Goal: Communication & Community: Connect with others

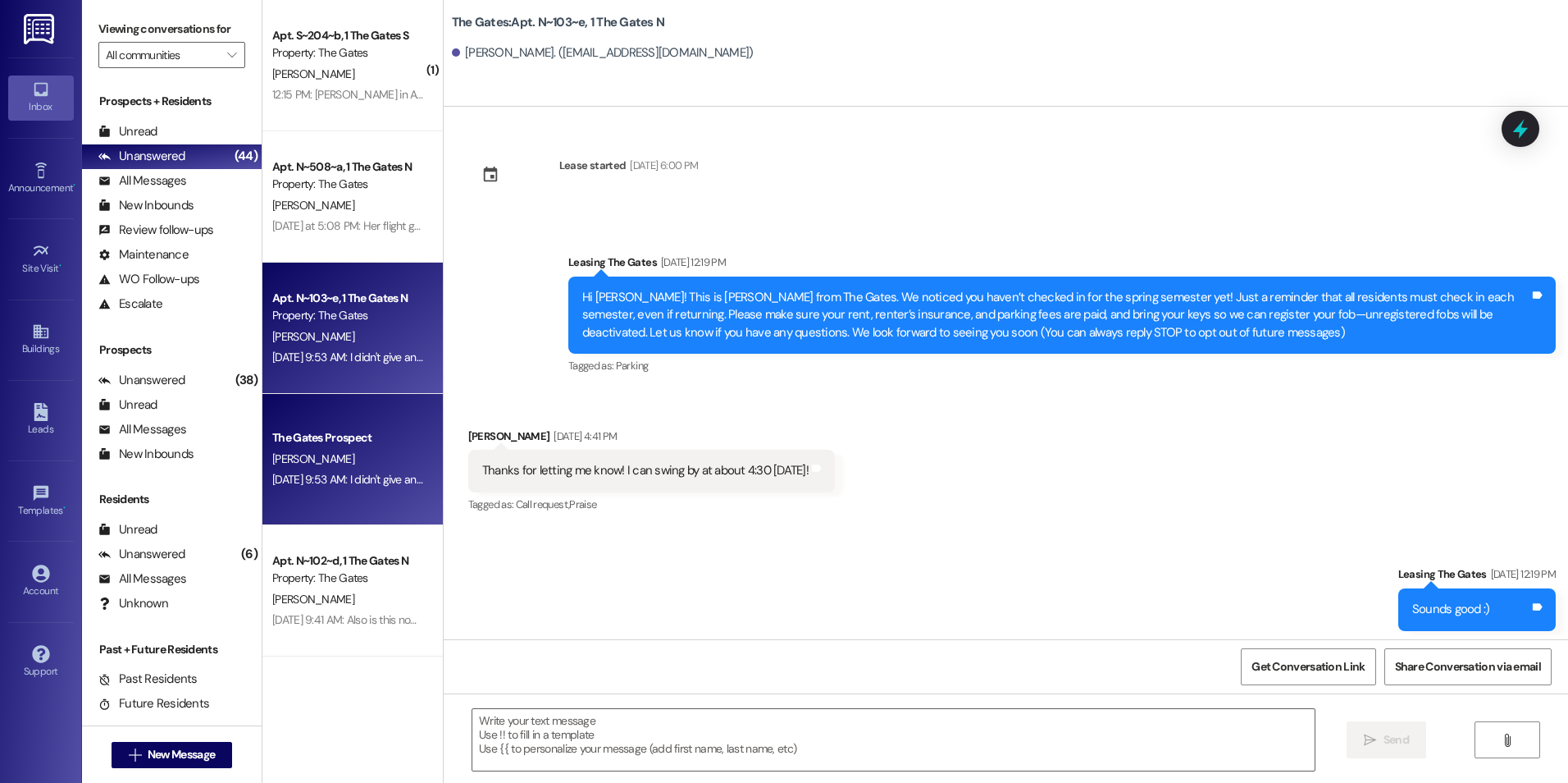
scroll to position [9705, 0]
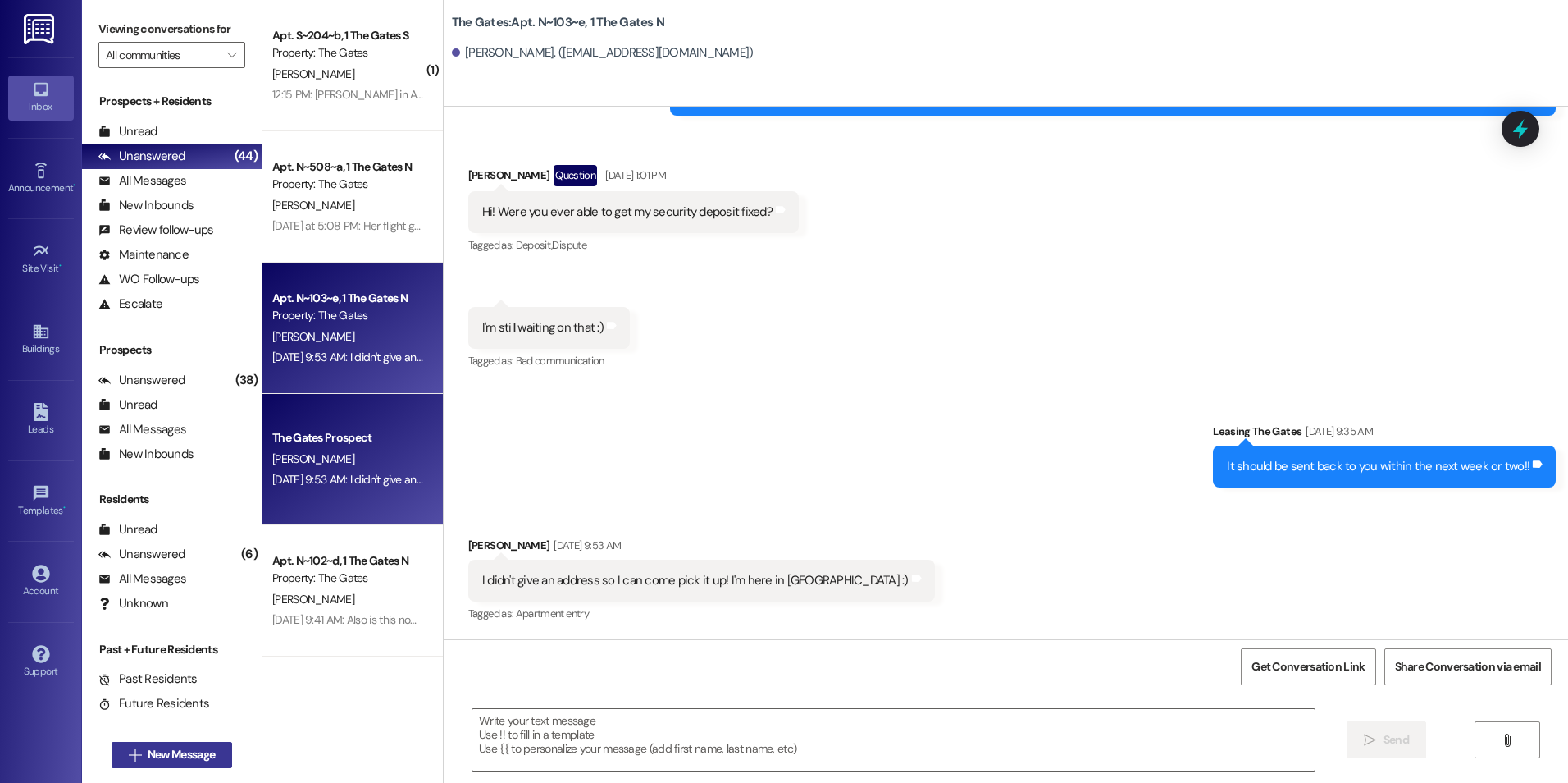
click at [178, 755] on span "New Message" at bounding box center [181, 754] width 67 height 17
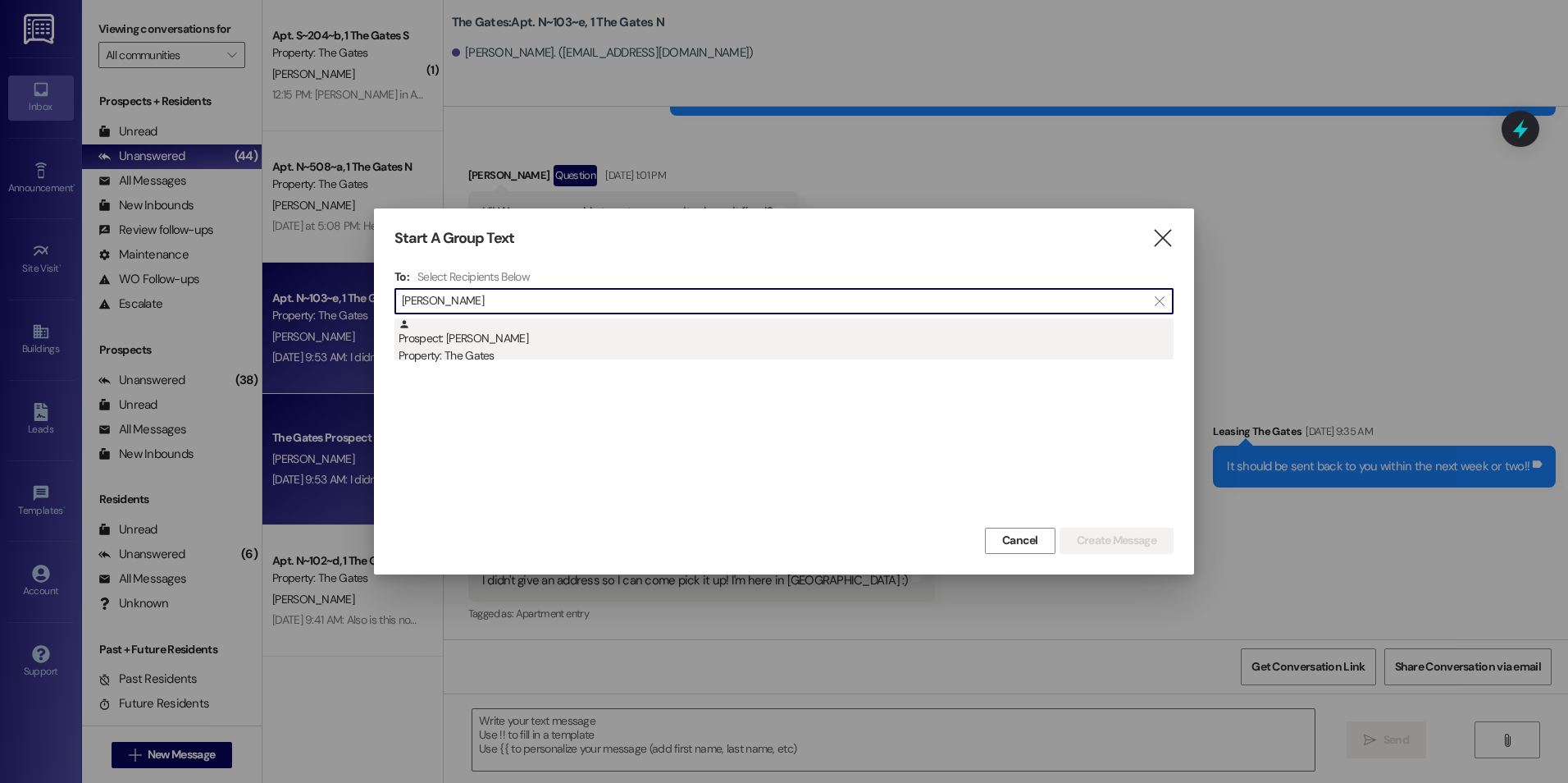
type input "[PERSON_NAME]"
click at [639, 323] on div "Prospect: [PERSON_NAME] Property: The Gates" at bounding box center [785, 341] width 775 height 47
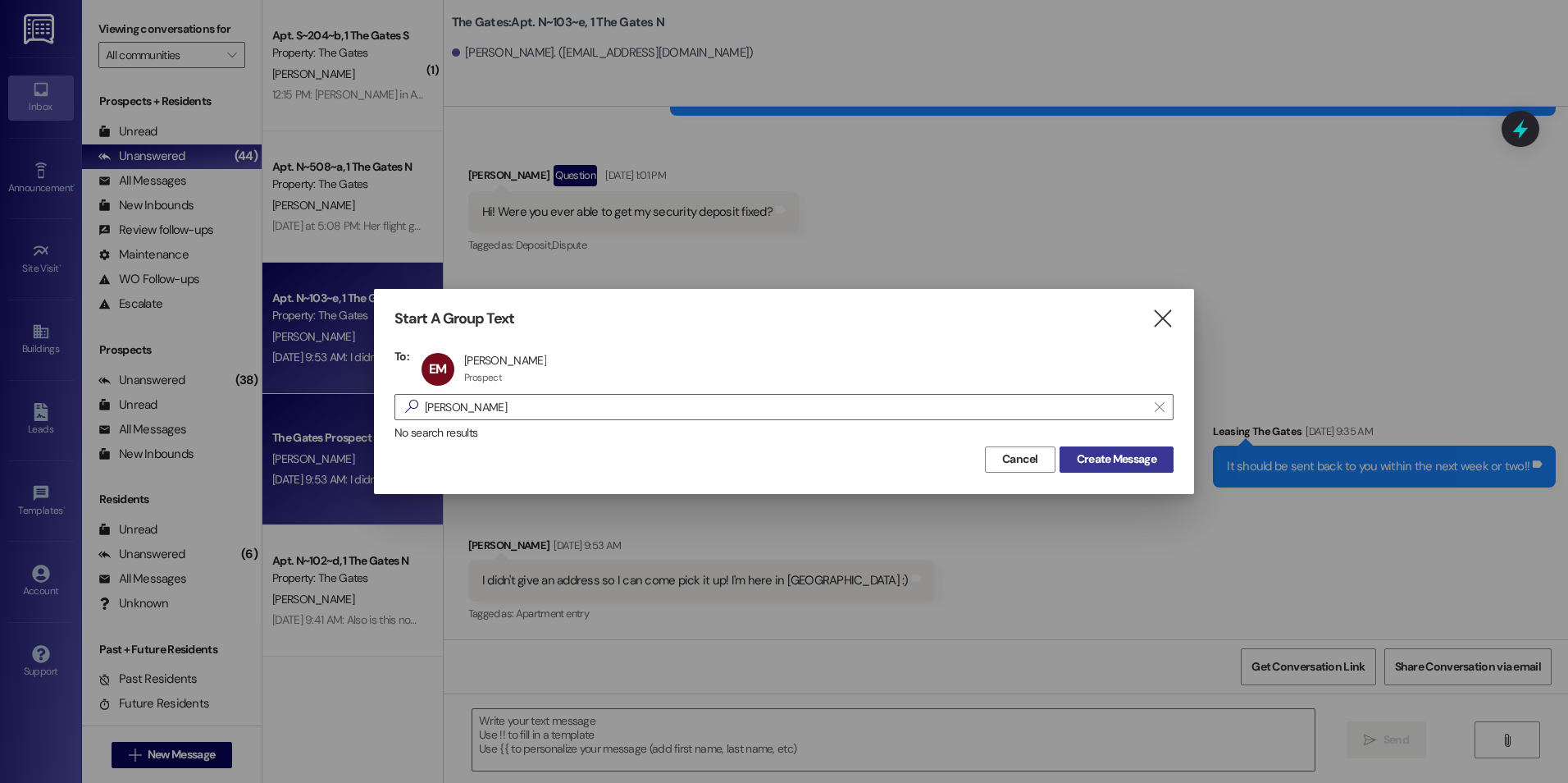
click at [1120, 462] on span "Create Message" at bounding box center [1116, 458] width 79 height 17
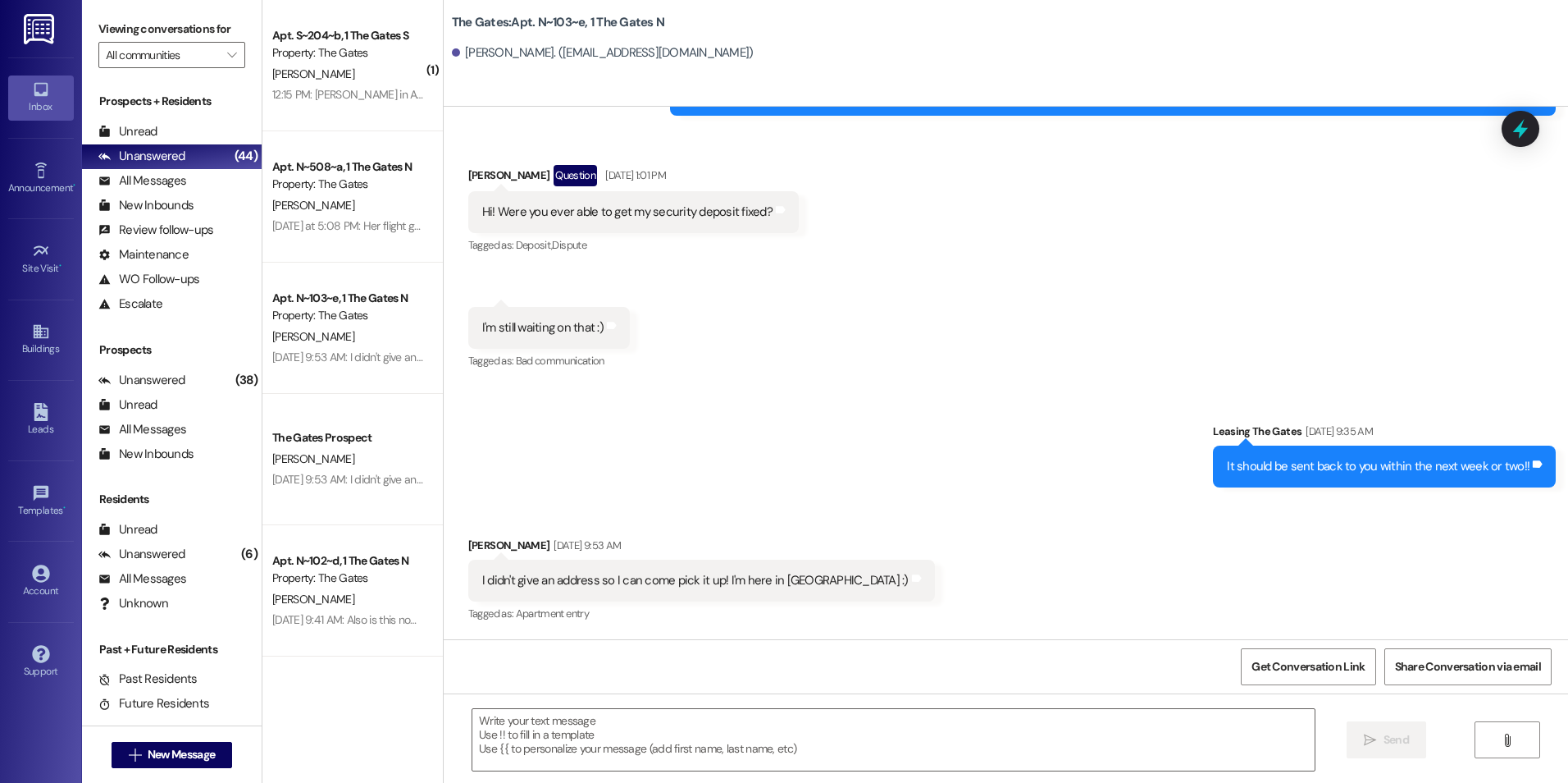
scroll to position [0, 0]
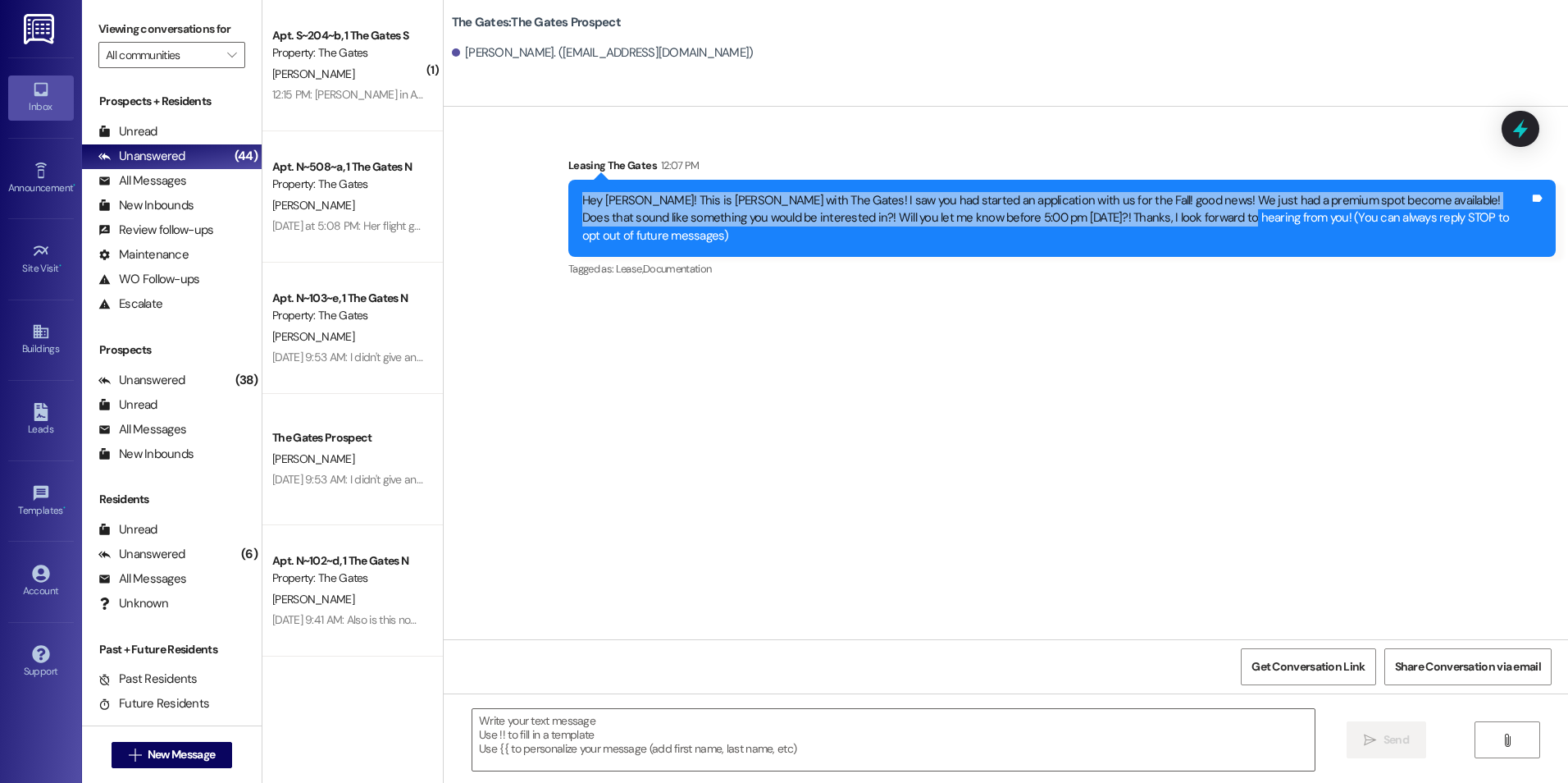
drag, startPoint x: 569, startPoint y: 195, endPoint x: 1140, endPoint y: 217, distance: 571.4
click at [1140, 217] on div "Hey [PERSON_NAME]! This is [PERSON_NAME] with The Gates! I saw you had started …" at bounding box center [1055, 218] width 950 height 53
drag, startPoint x: 1140, startPoint y: 217, endPoint x: 1121, endPoint y: 214, distance: 19.2
copy div "Hey [PERSON_NAME]! This is [PERSON_NAME] with The Gates! I saw you had started …"
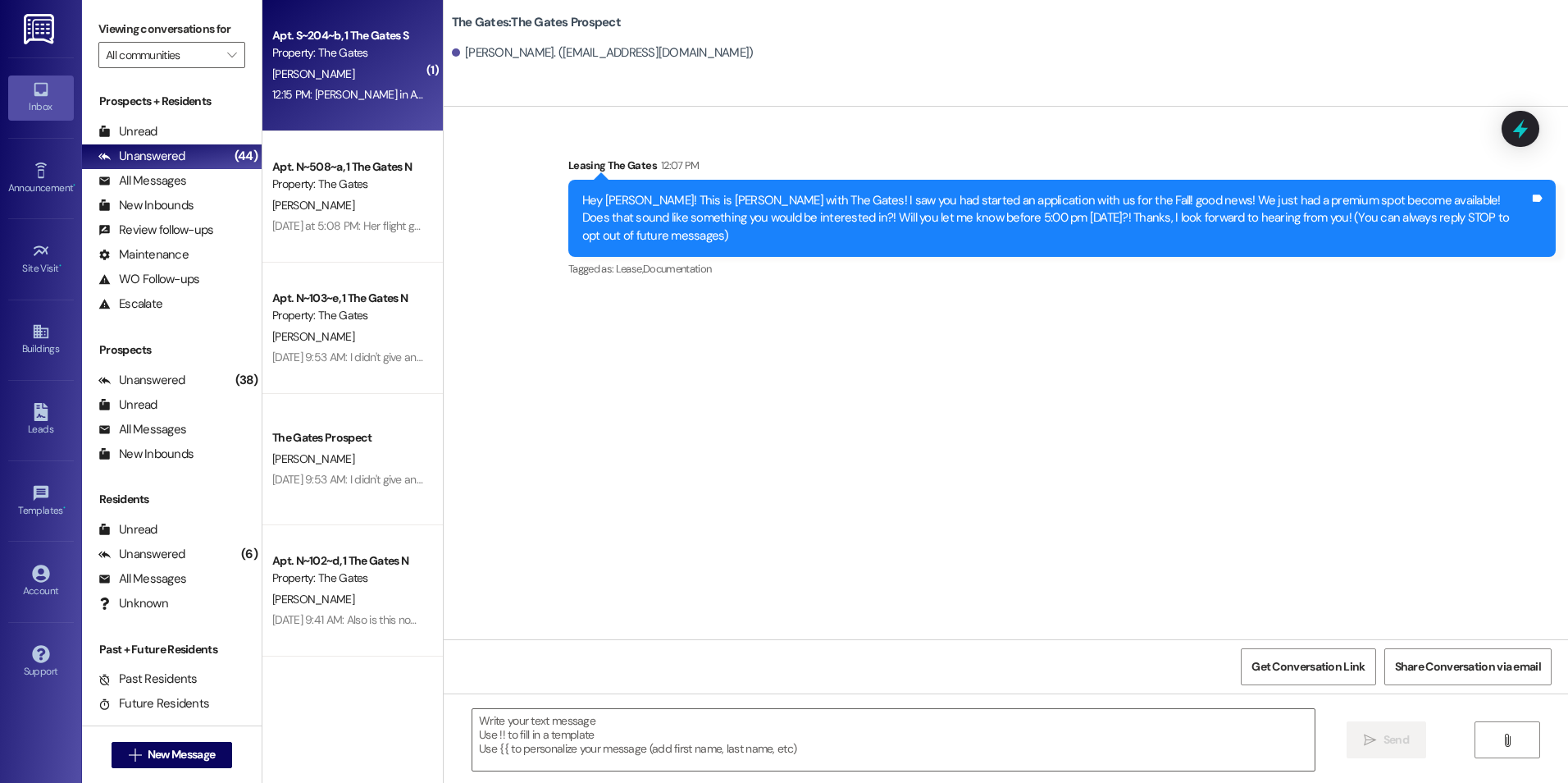
click at [331, 87] on div "12:15 PM: [PERSON_NAME] in Apt. 206 has my apartment keys. Has he brought them …" at bounding box center [526, 94] width 508 height 15
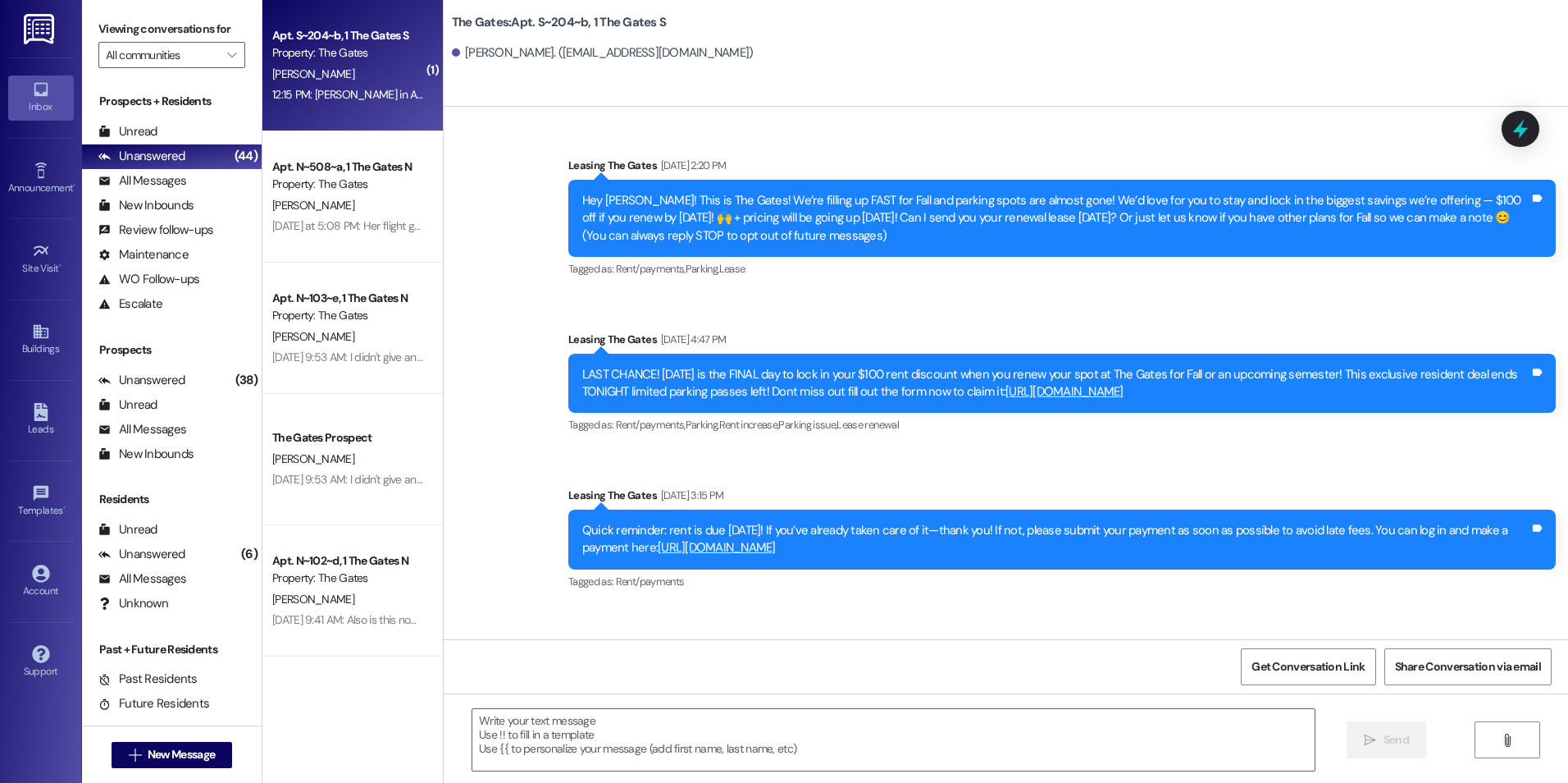
scroll to position [10630, 0]
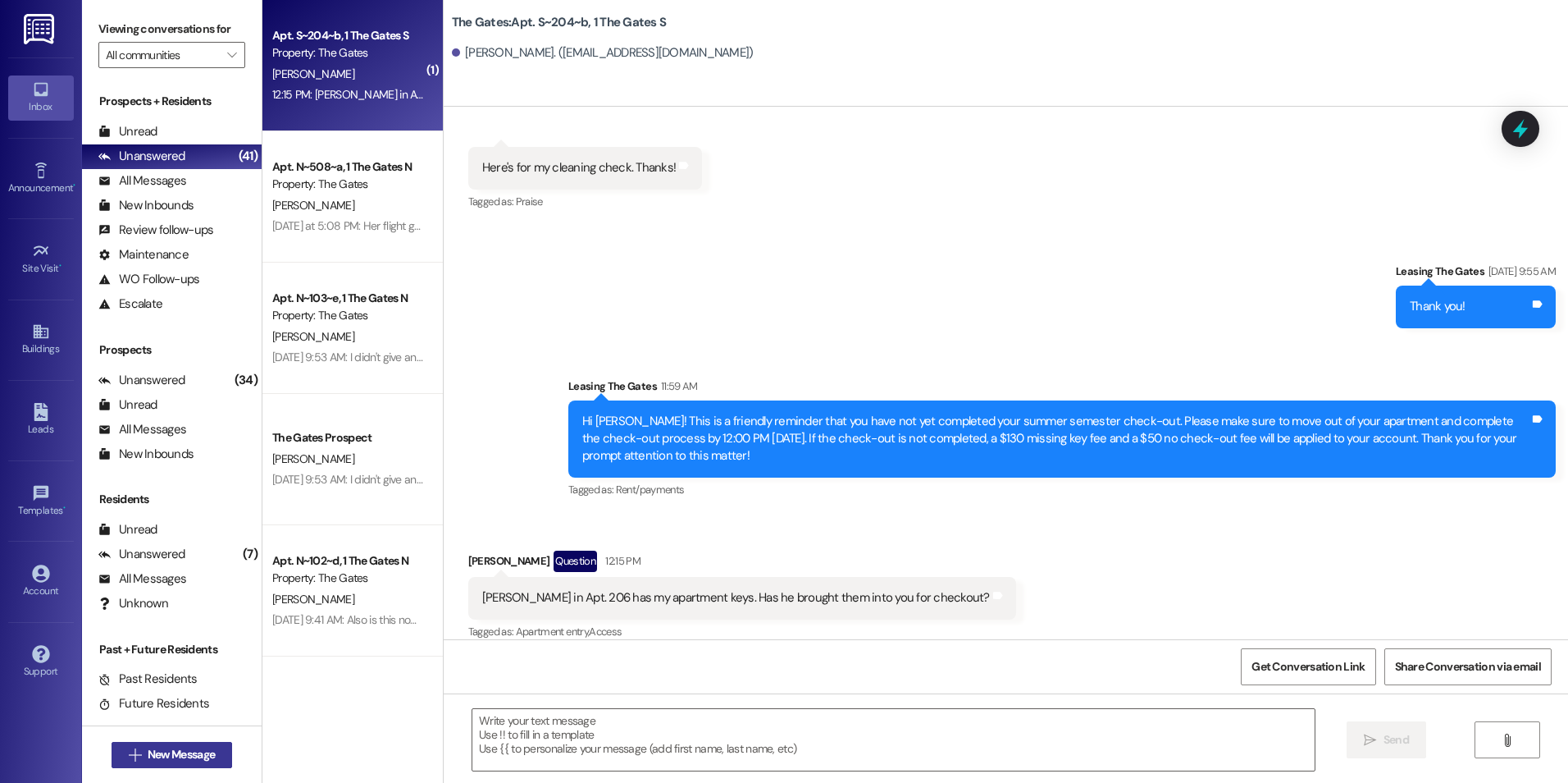
click at [179, 750] on span "New Message" at bounding box center [181, 754] width 67 height 17
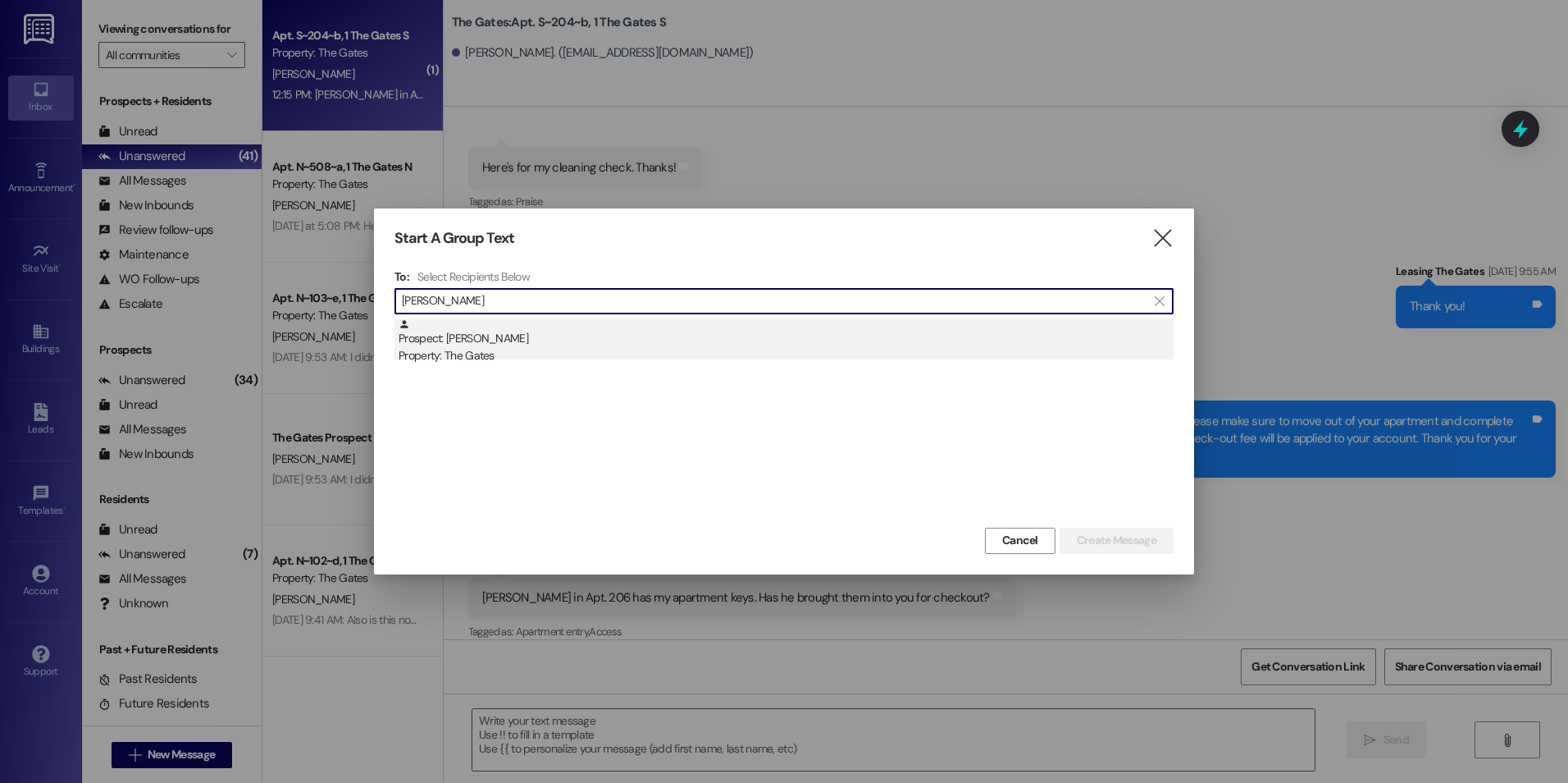
type input "[PERSON_NAME]"
click at [450, 345] on div "Prospect: [PERSON_NAME] Property: The Gates" at bounding box center [785, 341] width 775 height 47
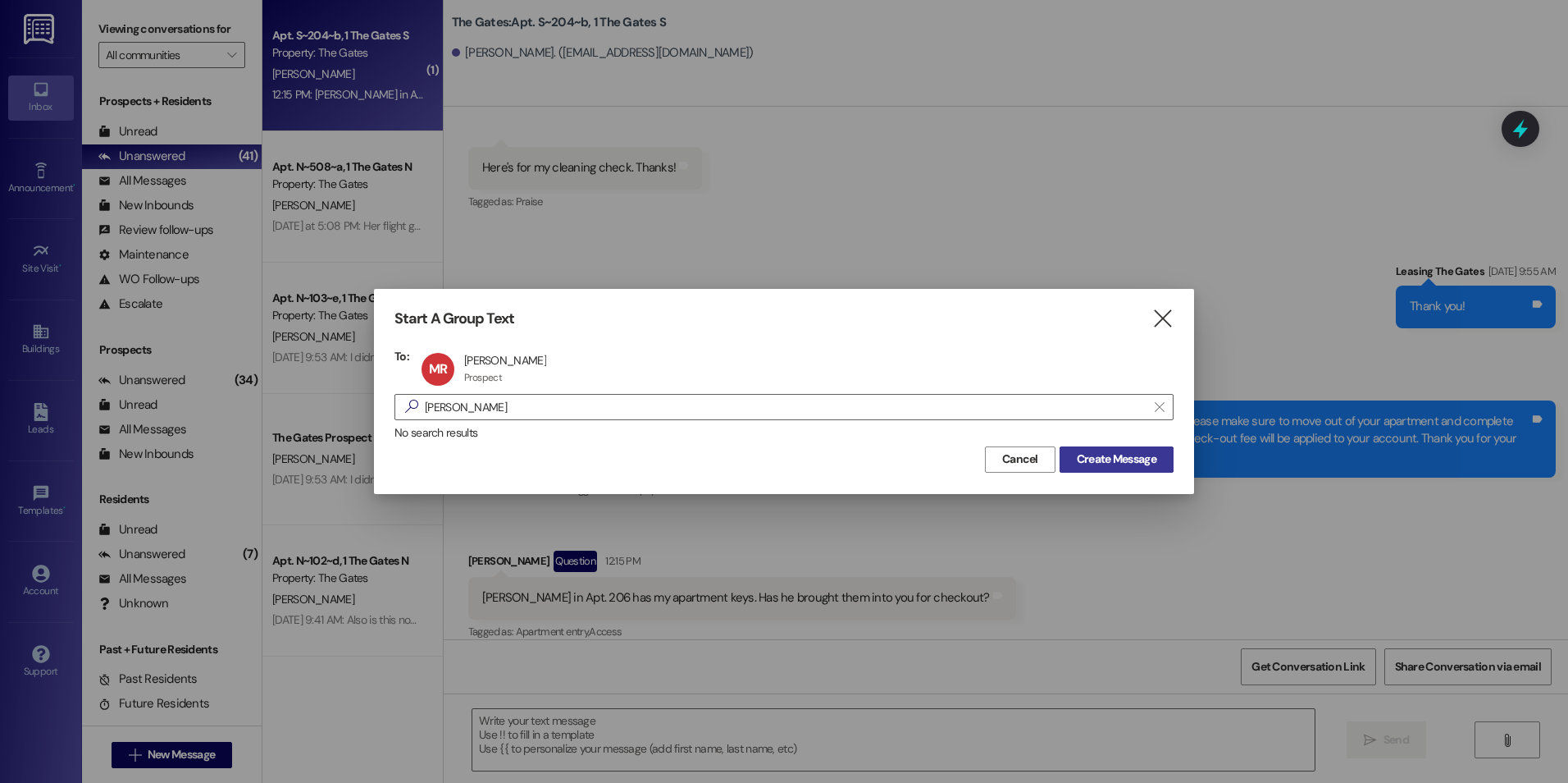
click at [1112, 460] on span "Create Message" at bounding box center [1116, 458] width 79 height 17
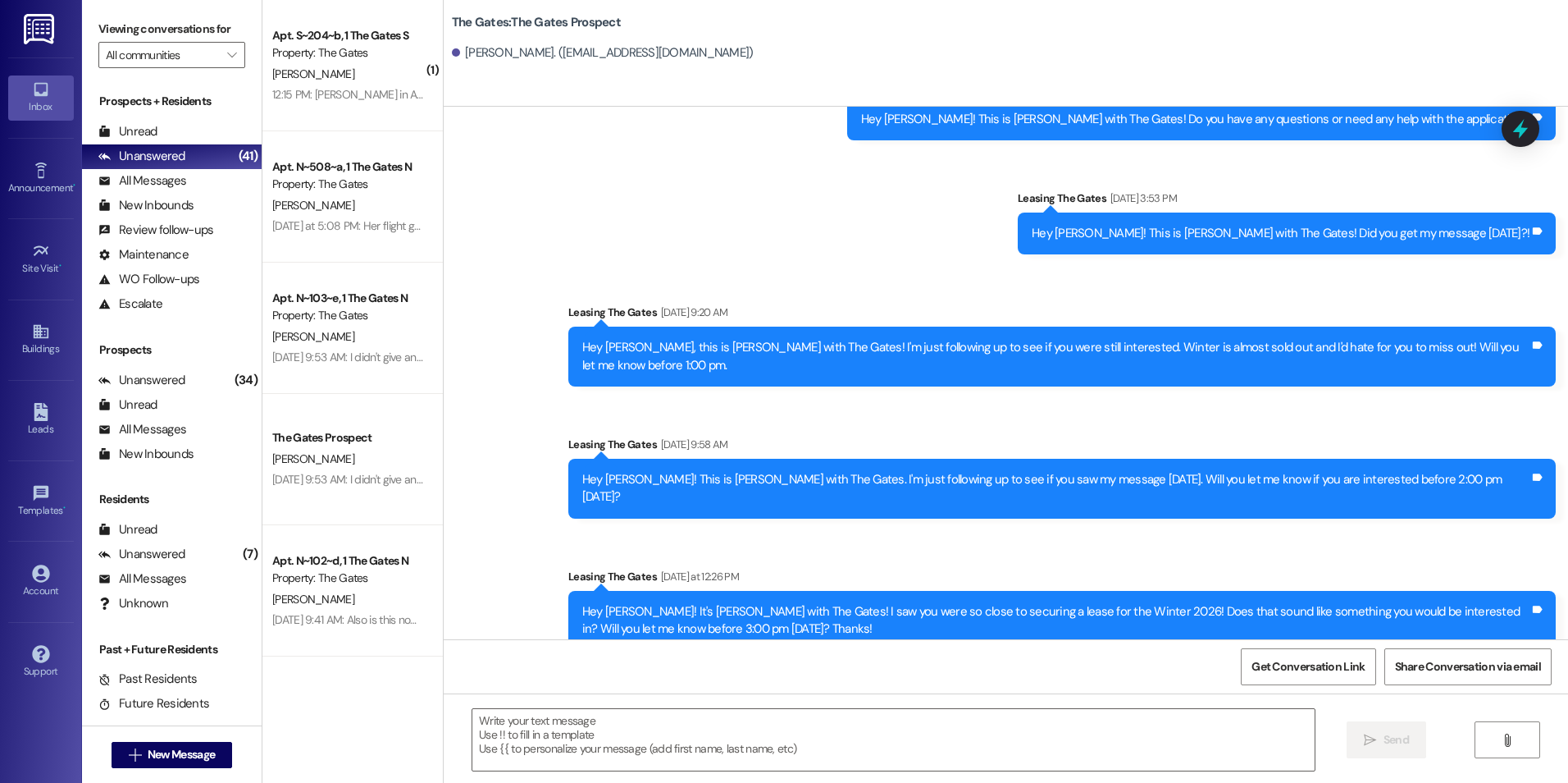
scroll to position [612, 0]
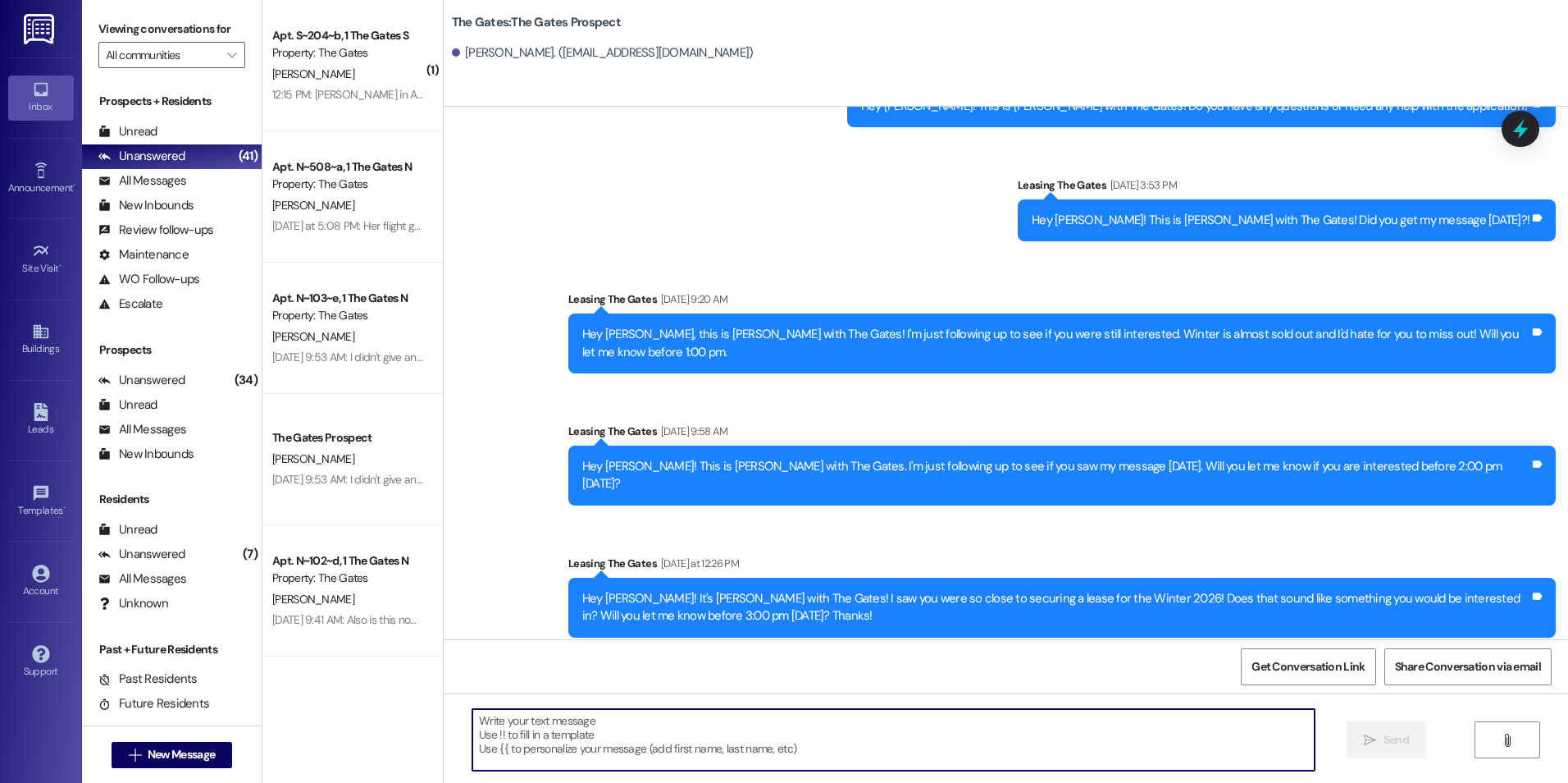
click at [668, 741] on textarea at bounding box center [892, 739] width 841 height 61
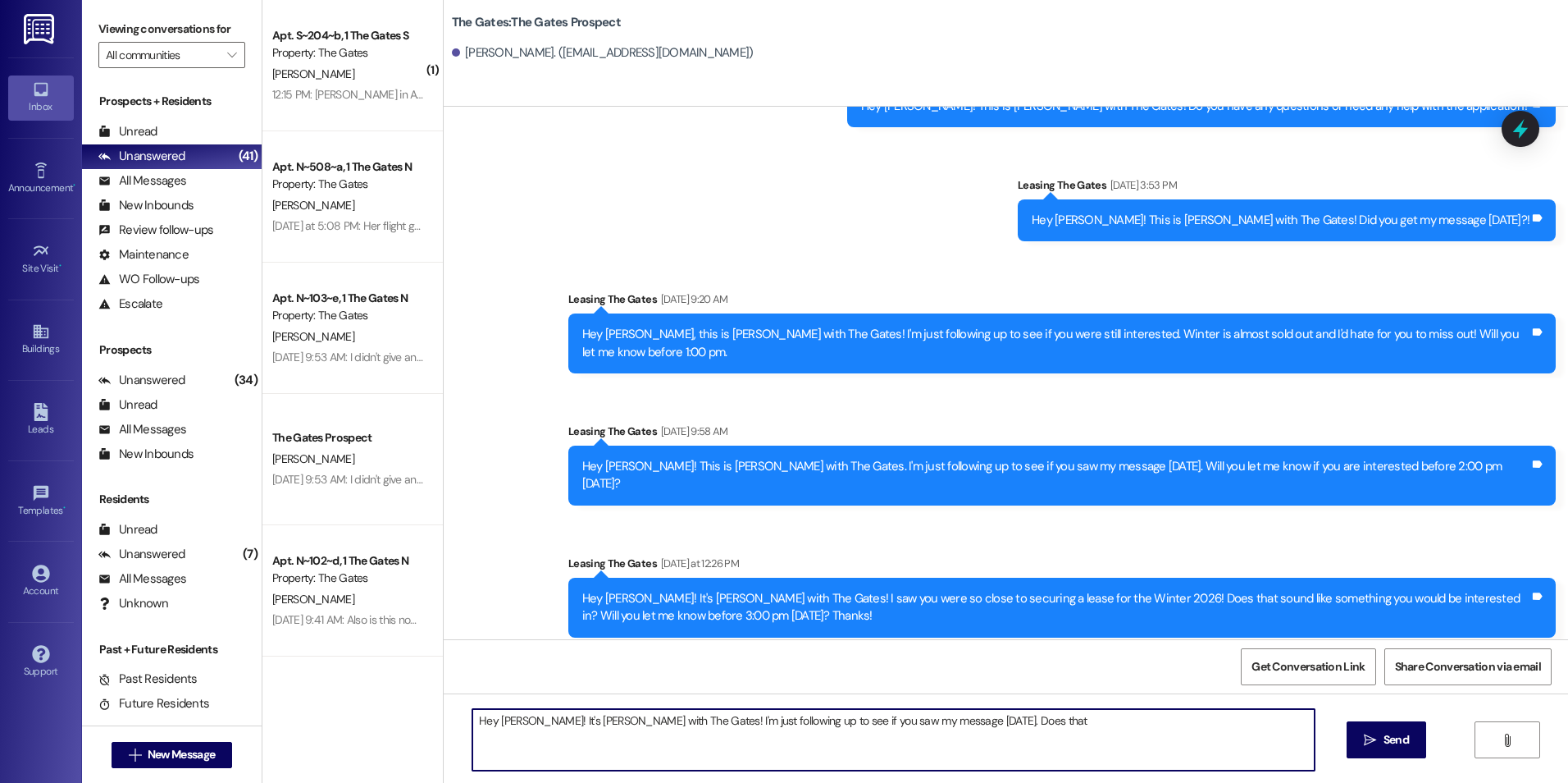
click at [1017, 708] on div "Hey [PERSON_NAME]! It's [PERSON_NAME] with The Gates! I'm just following up to …" at bounding box center [1005, 755] width 1124 height 123
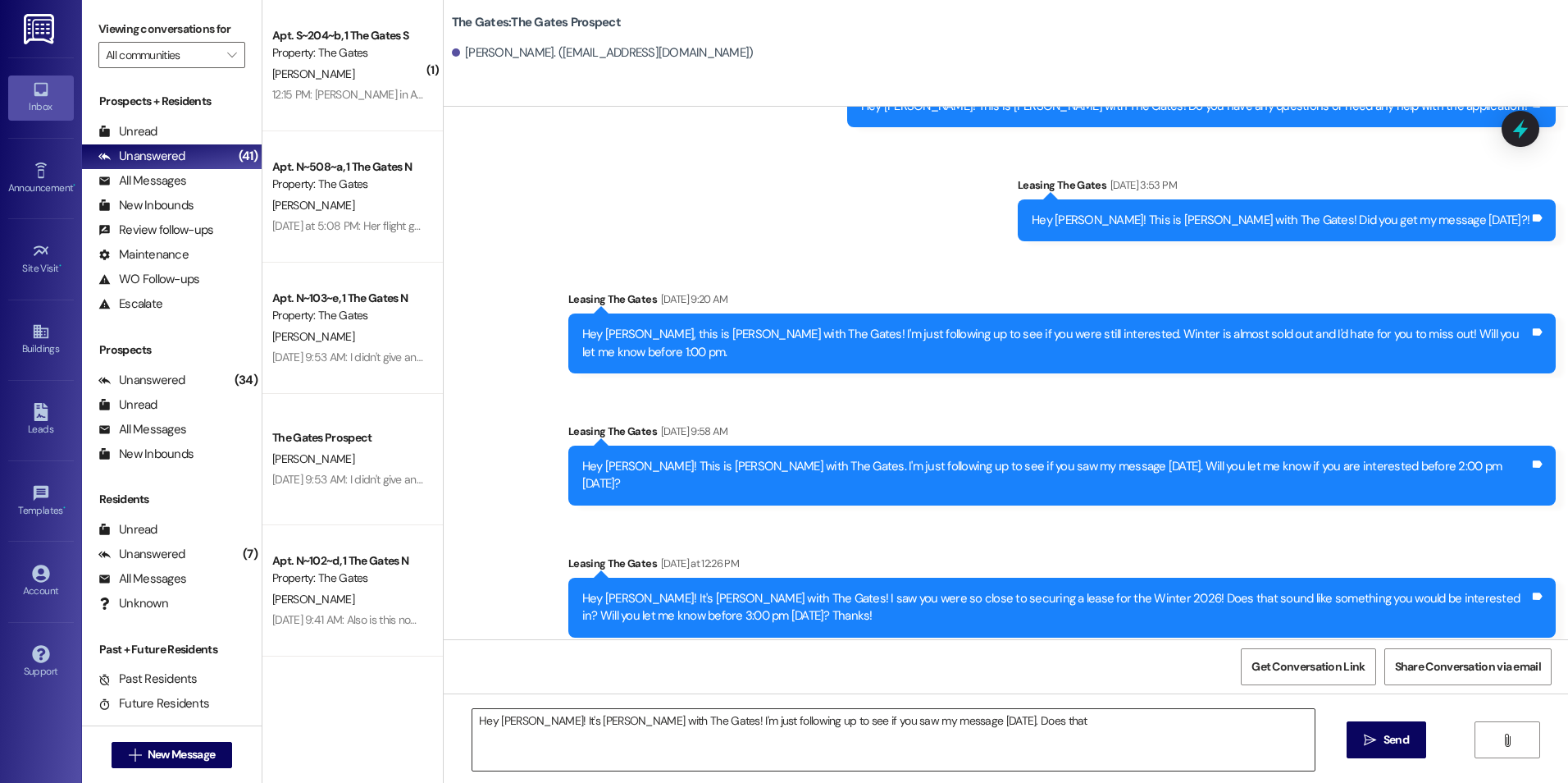
click at [1002, 727] on textarea "Hey [PERSON_NAME]! It's [PERSON_NAME] with The Gates! I'm just following up to …" at bounding box center [892, 739] width 841 height 61
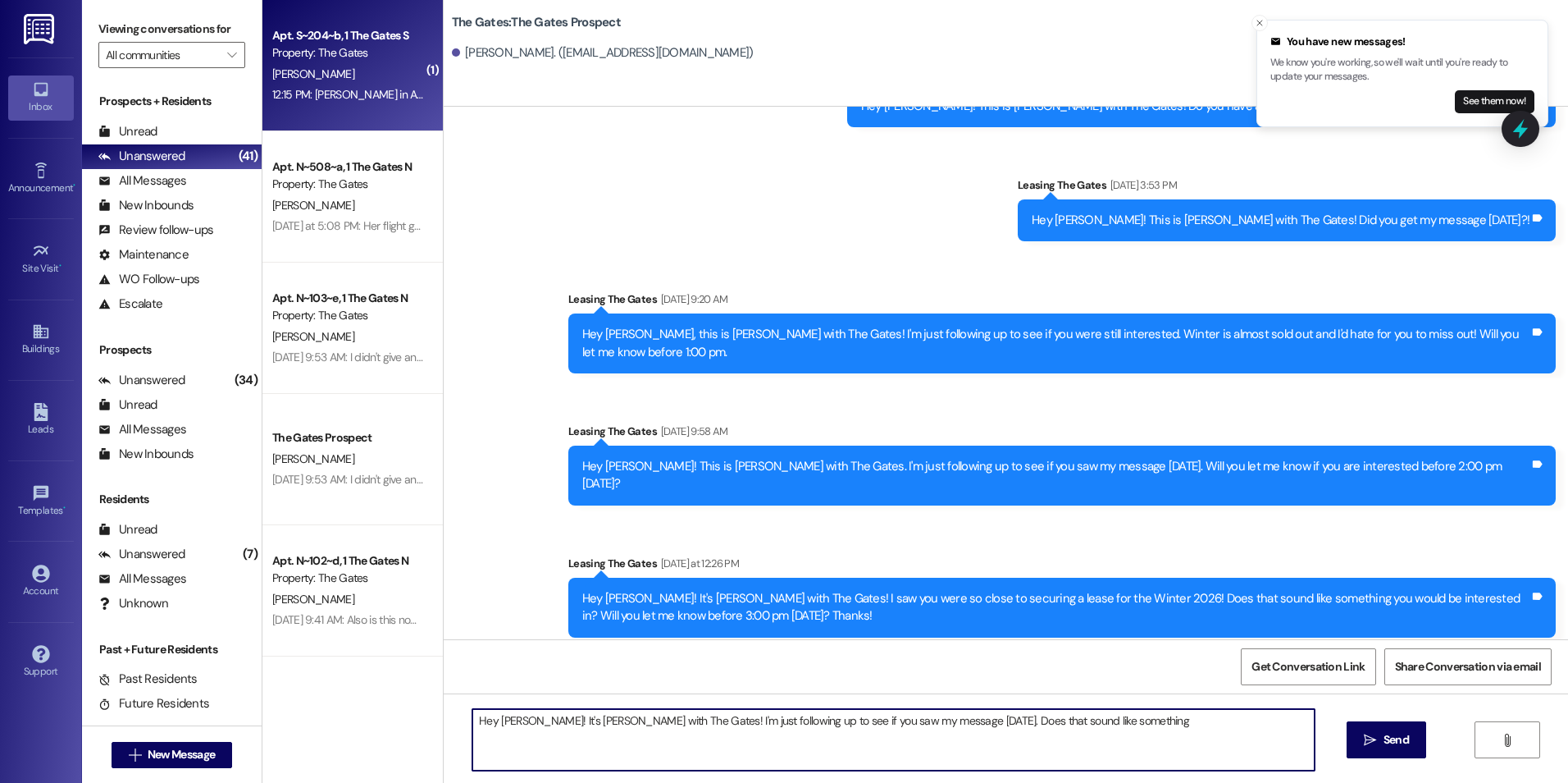
type textarea "Hey [PERSON_NAME]! It's [PERSON_NAME] with The Gates! I'm just following up to …"
